Goal: Navigation & Orientation: Understand site structure

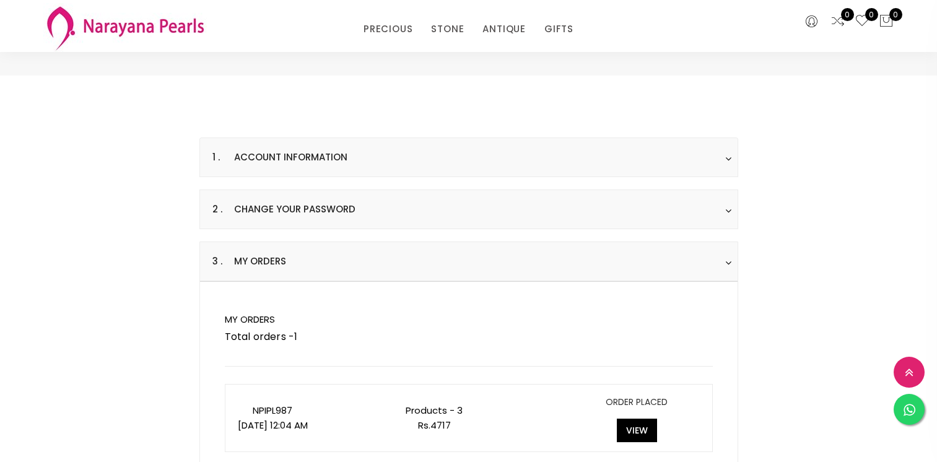
select select "INR"
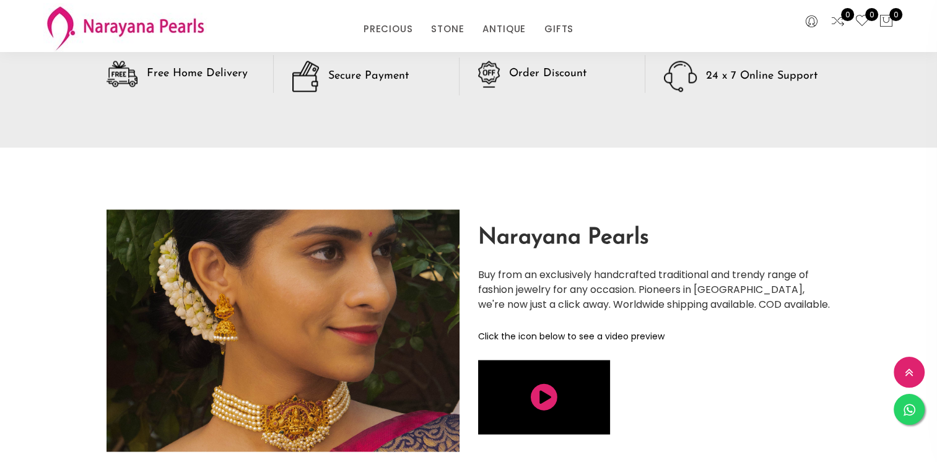
scroll to position [2094, 0]
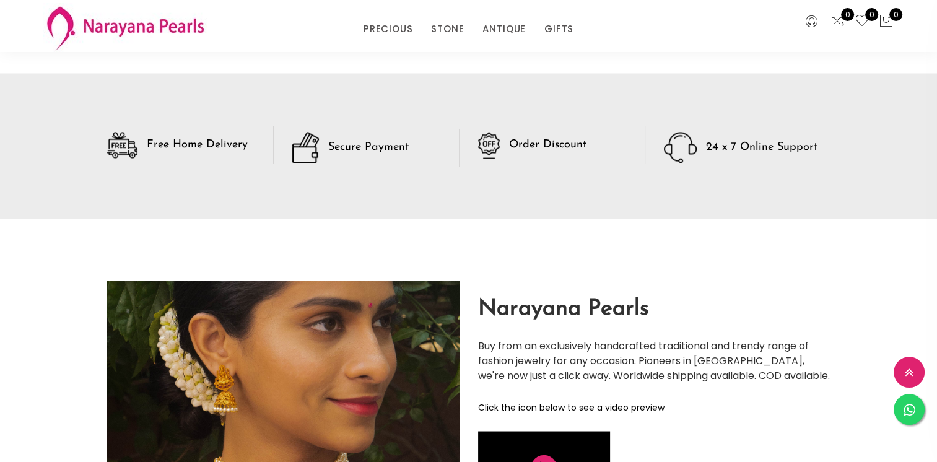
click at [539, 144] on h5 "Order Discount" at bounding box center [547, 144] width 77 height 11
click at [406, 152] on div "Secure Payment" at bounding box center [375, 147] width 167 height 31
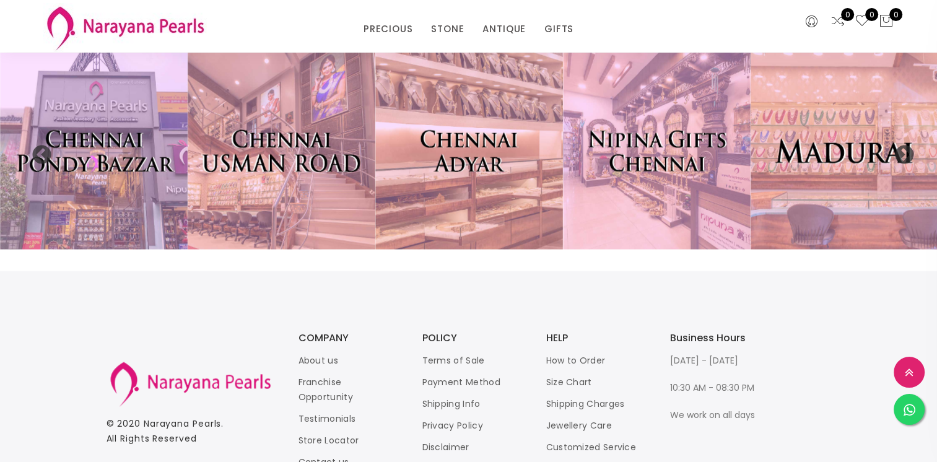
scroll to position [2663, 0]
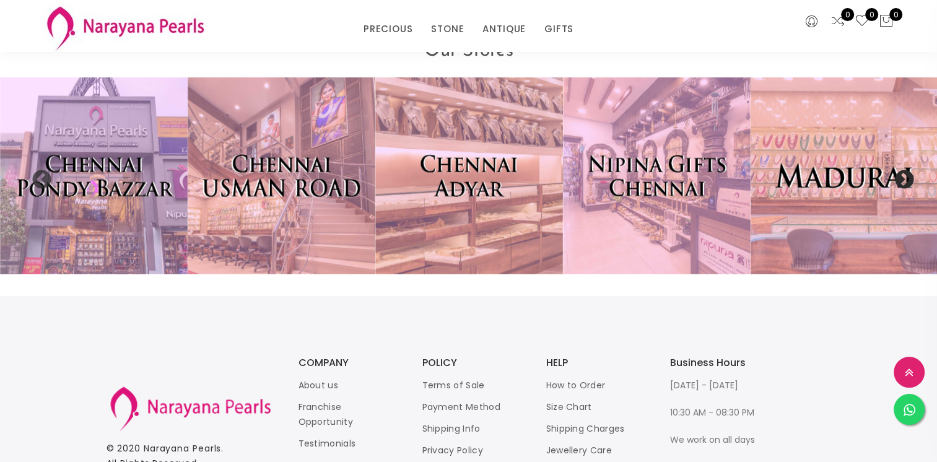
click at [906, 182] on button "Next" at bounding box center [900, 176] width 12 height 12
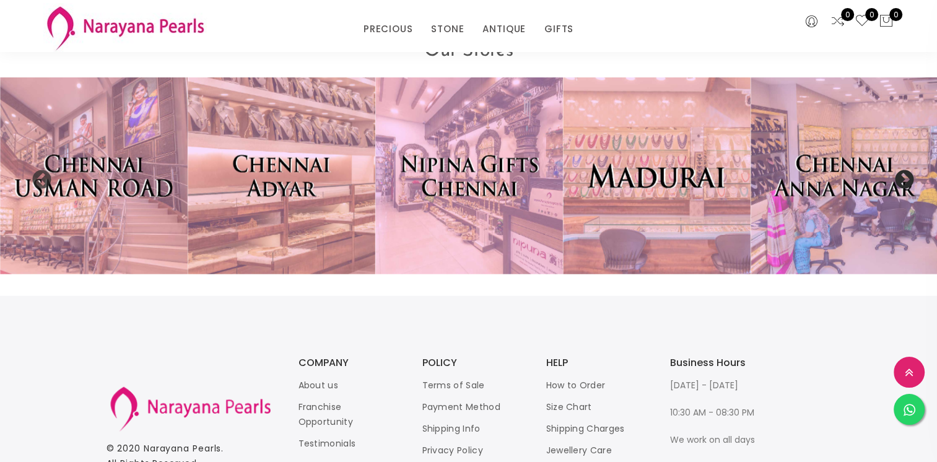
click at [906, 182] on button "Next" at bounding box center [900, 176] width 12 height 12
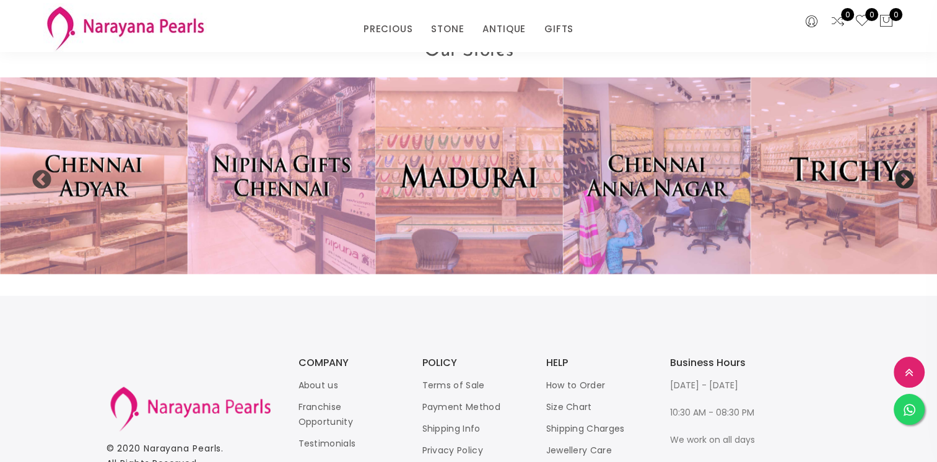
click at [906, 182] on button "Next" at bounding box center [900, 176] width 12 height 12
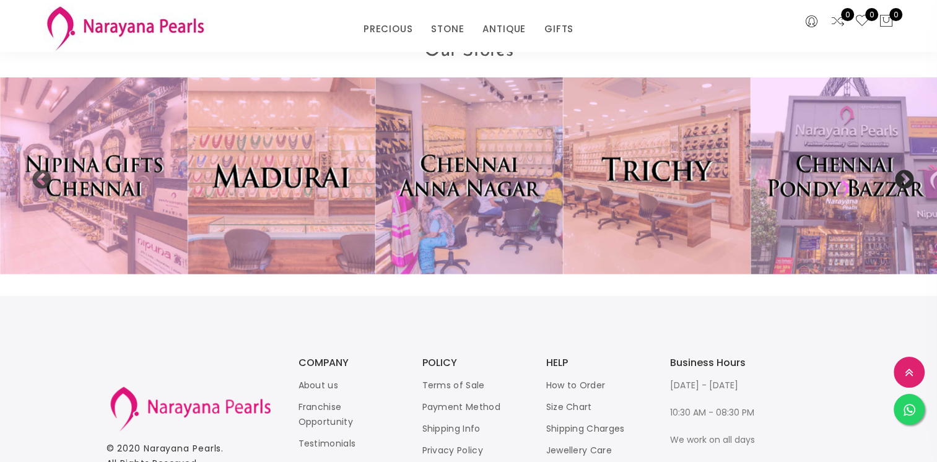
click at [906, 182] on button "Next" at bounding box center [900, 176] width 12 height 12
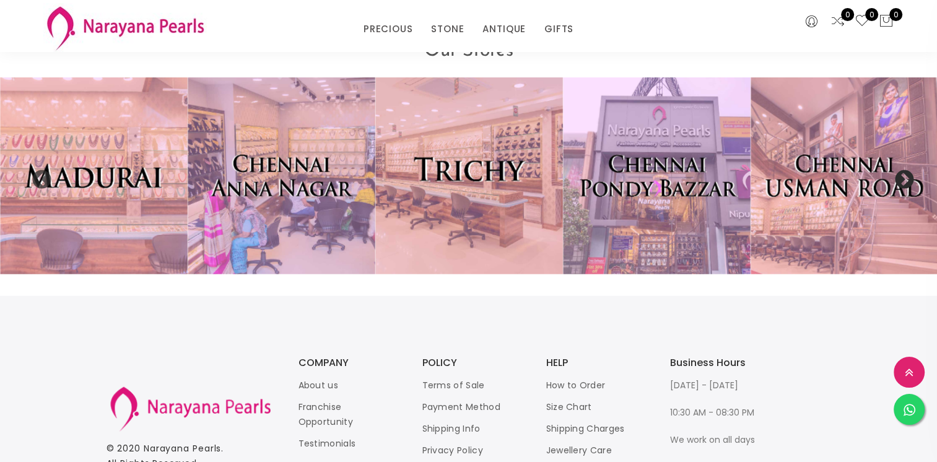
click at [906, 182] on button "Next" at bounding box center [900, 176] width 12 height 12
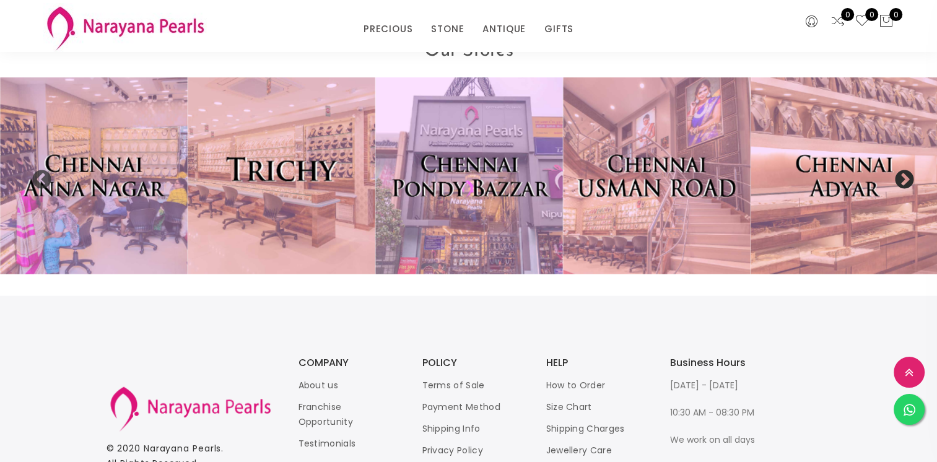
click at [906, 182] on button "Next" at bounding box center [900, 176] width 12 height 12
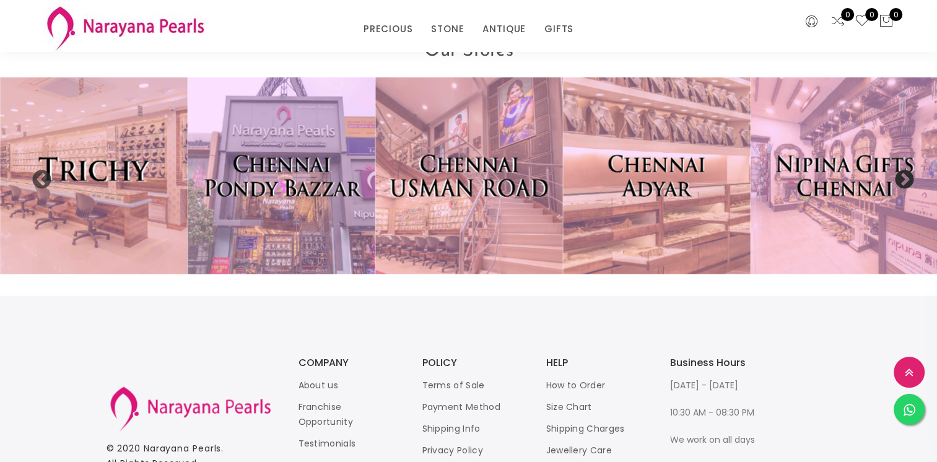
click at [906, 182] on button "Next" at bounding box center [900, 176] width 12 height 12
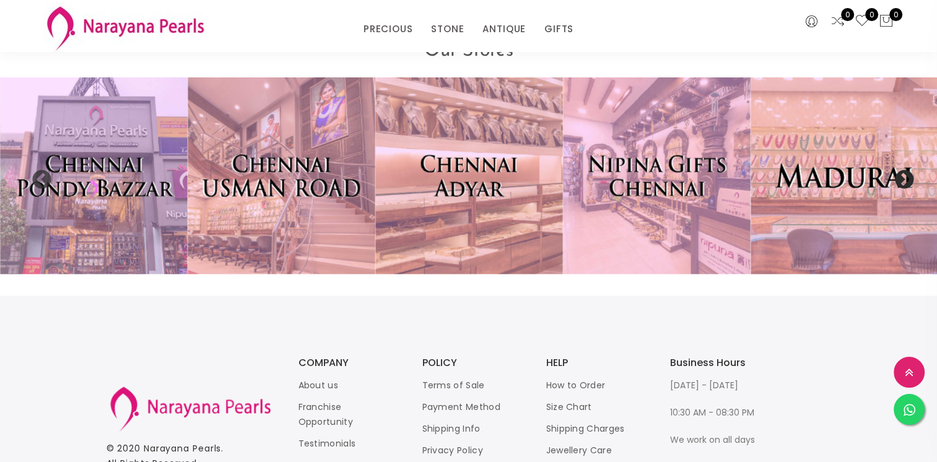
click at [906, 182] on button "Next" at bounding box center [900, 176] width 12 height 12
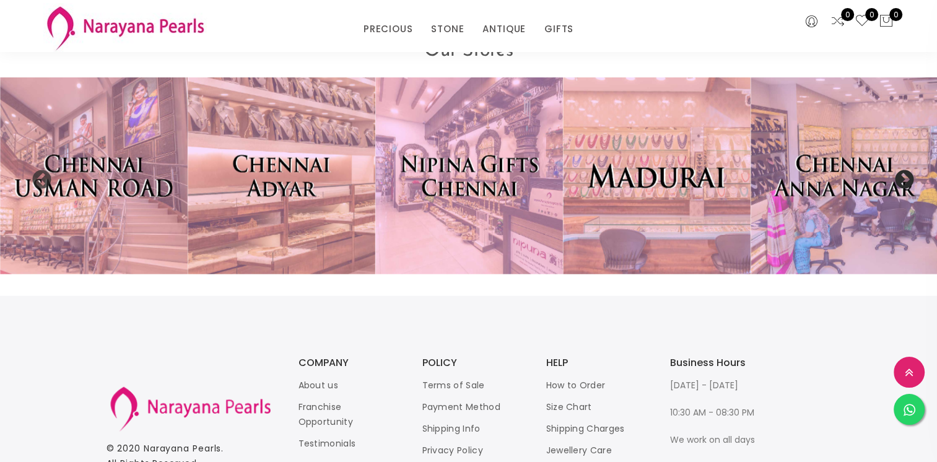
click at [906, 182] on button "Next" at bounding box center [900, 176] width 12 height 12
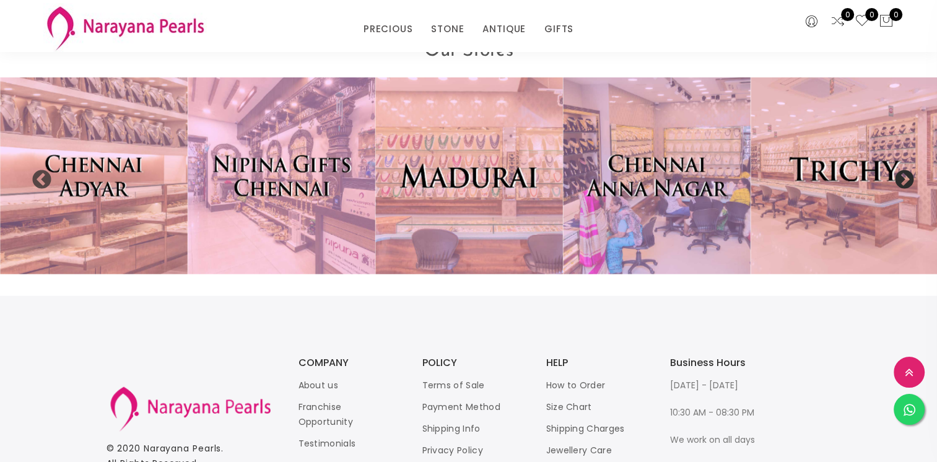
click at [906, 182] on button "Next" at bounding box center [900, 176] width 12 height 12
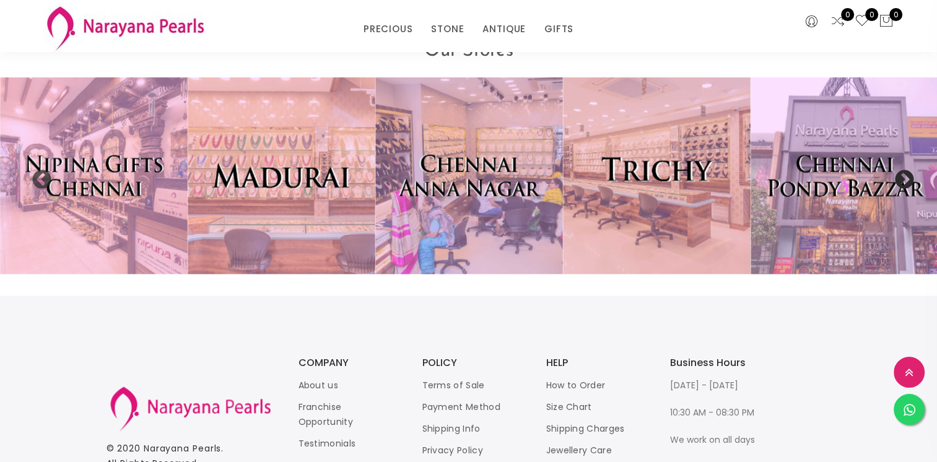
click at [906, 182] on button "Next" at bounding box center [900, 176] width 12 height 12
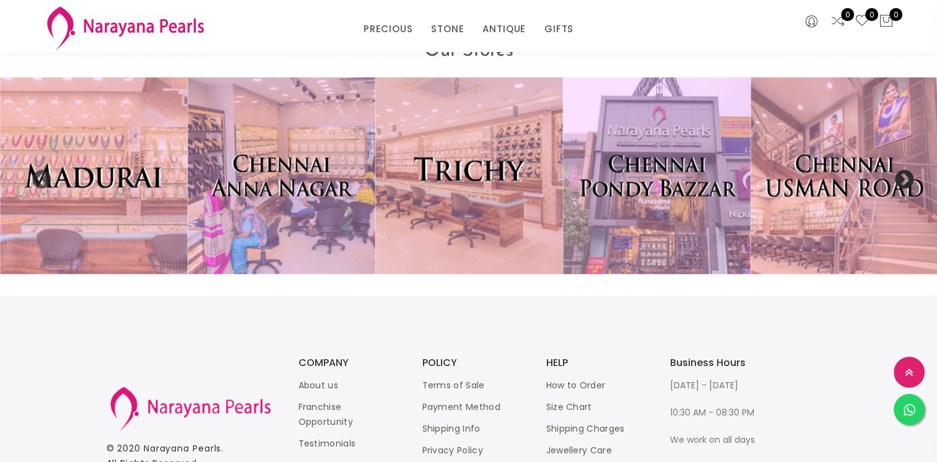
click at [906, 182] on button "Next" at bounding box center [900, 176] width 12 height 12
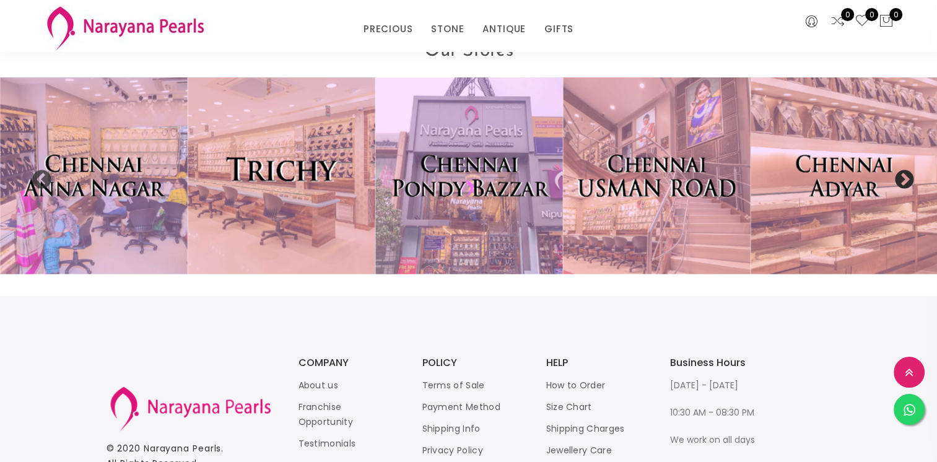
click at [906, 182] on button "Next" at bounding box center [900, 176] width 12 height 12
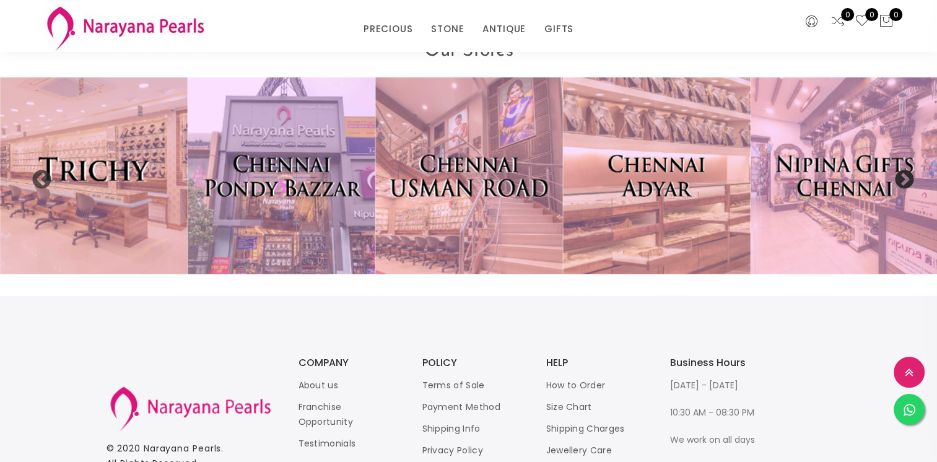
click at [906, 182] on button "Next" at bounding box center [900, 176] width 12 height 12
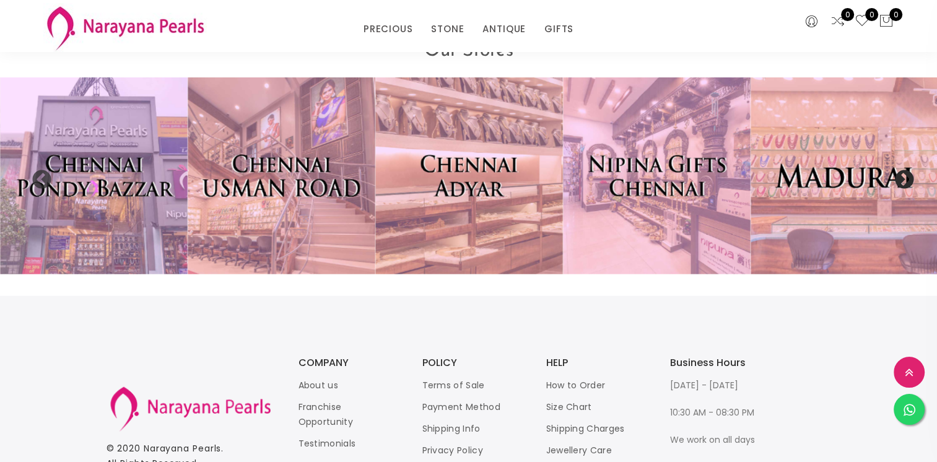
click at [906, 182] on button "Next" at bounding box center [900, 176] width 12 height 12
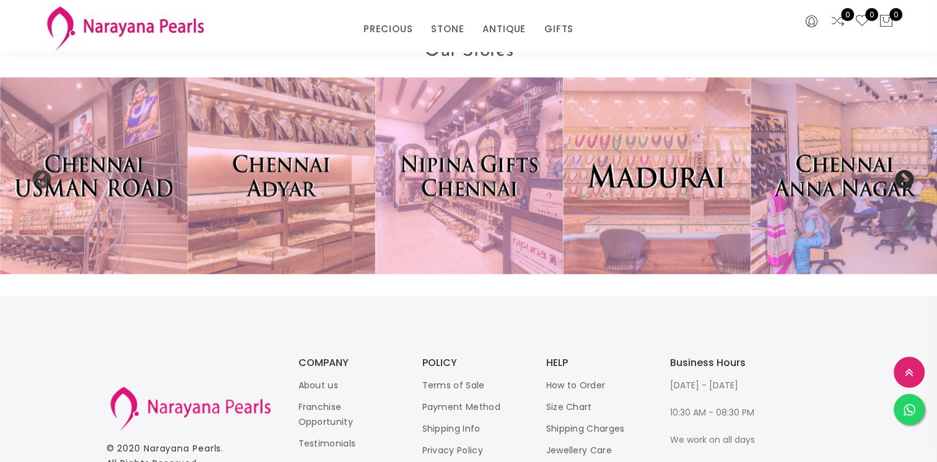
click at [906, 182] on button "Next" at bounding box center [900, 176] width 12 height 12
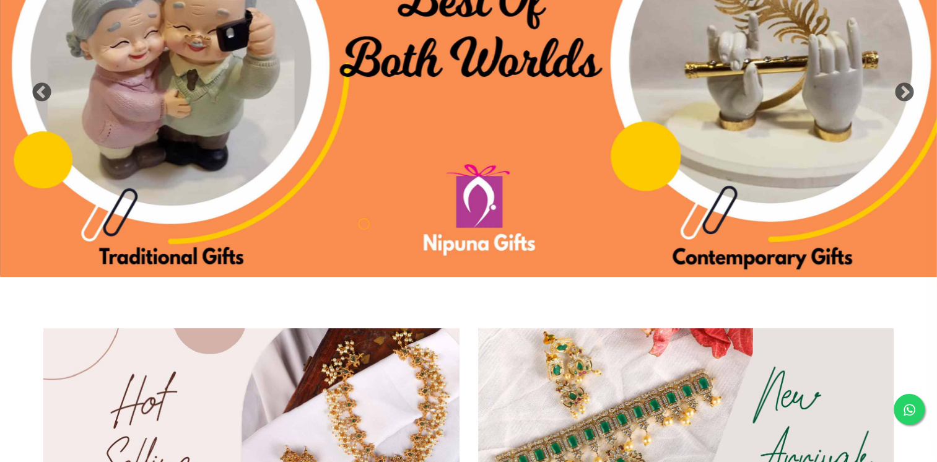
scroll to position [0, 0]
